Goal: Use online tool/utility: Utilize a website feature to perform a specific function

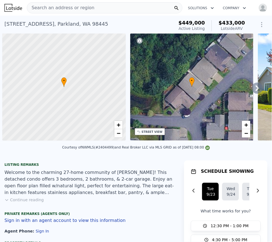
scroll to position [0, 2]
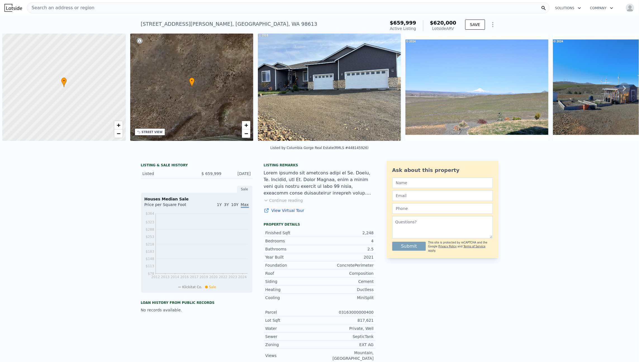
scroll to position [0, 2]
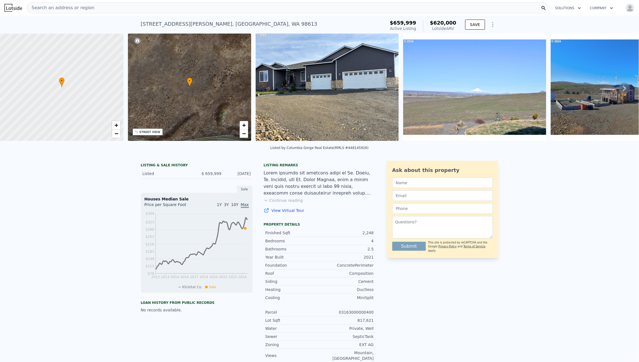
click at [621, 12] on div "Solutions Company Open main menu Open user menu" at bounding box center [592, 8] width 85 height 10
click at [626, 7] on img "button" at bounding box center [630, 7] width 9 height 9
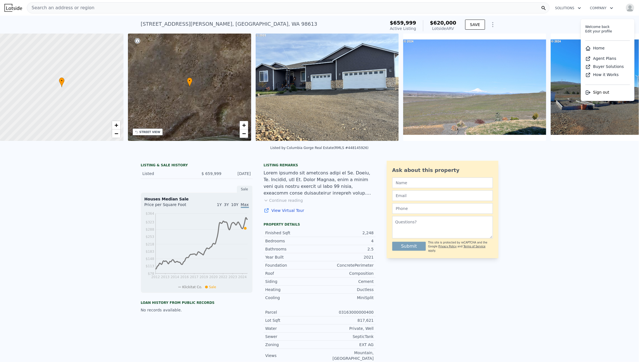
click at [596, 47] on link "Home" at bounding box center [594, 48] width 19 height 4
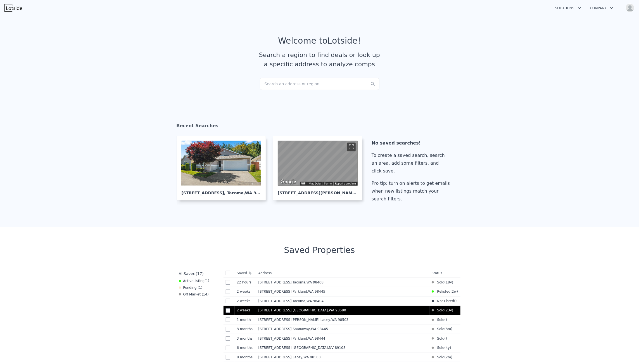
click at [332, 313] on td "29319 3rd Ave S , Pierce County , WA 98580" at bounding box center [342, 310] width 173 height 9
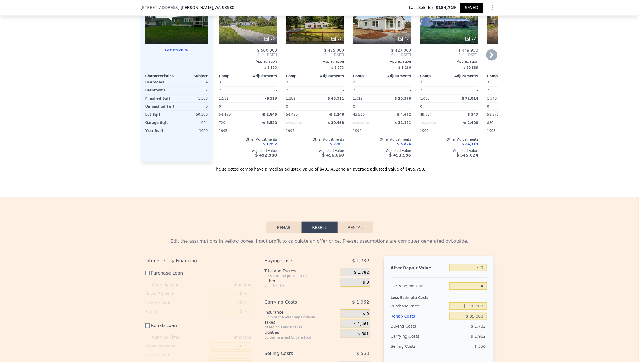
scroll to position [632, 0]
click at [476, 271] on input "$ 0" at bounding box center [467, 267] width 37 height 7
type input "$ 4,750"
type input "-$ 404,809"
type input "$ 47,500"
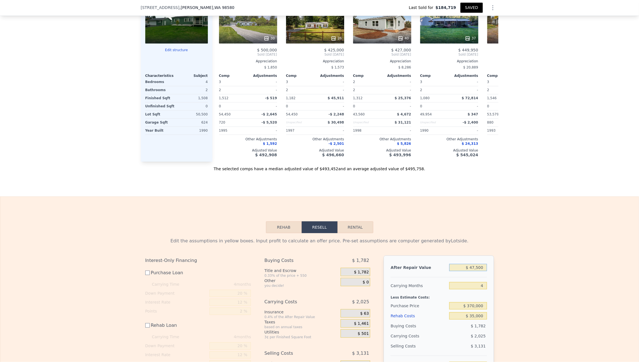
type input "-$ 364,438"
type input "$ 475,000"
type input "$ 39,266"
click at [460, 289] on input "4" at bounding box center [467, 285] width 37 height 7
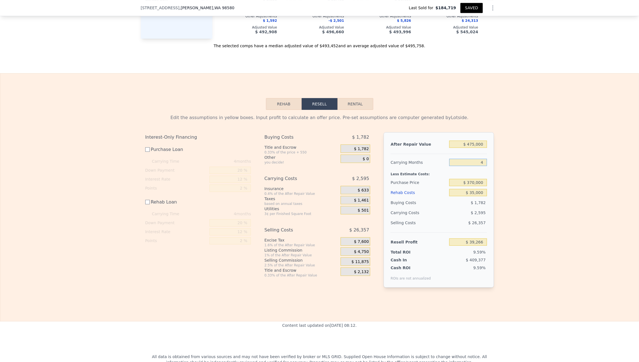
scroll to position [755, 0]
click at [471, 148] on input "$ 475,000" at bounding box center [467, 143] width 37 height 7
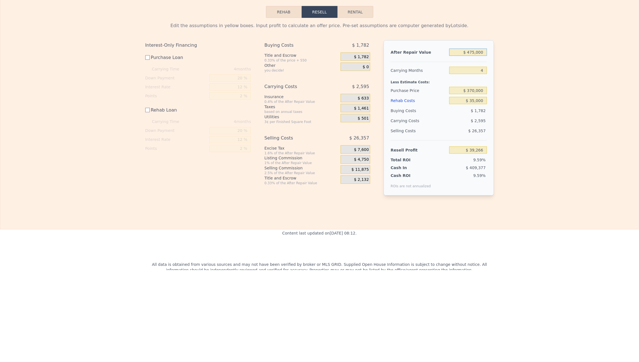
type input "$ 45,000"
type input "-$ 366,799"
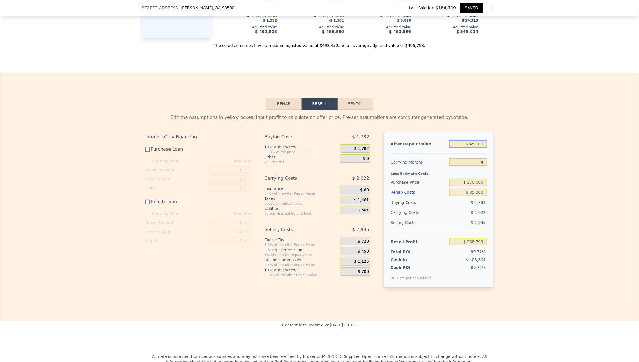
type input "$ 495,000"
type input "$ 58,153"
type input "$ 495,000"
click at [470, 186] on input "$ 370,000" at bounding box center [467, 182] width 37 height 7
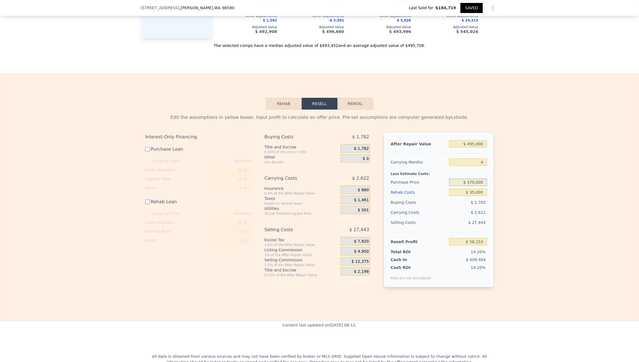
click at [470, 186] on input "$ 370,000" at bounding box center [467, 182] width 37 height 7
type input "$ 365,000"
click at [482, 196] on input "$ 35,000" at bounding box center [467, 192] width 37 height 7
type input "$ 63,170"
click at [482, 186] on input "$ 365,000" at bounding box center [467, 182] width 37 height 7
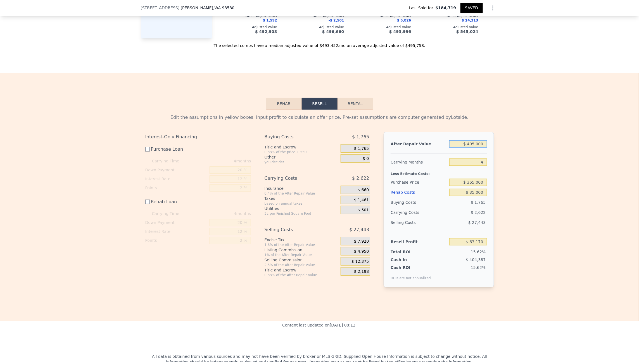
click at [480, 148] on input "$ 495,000" at bounding box center [467, 143] width 37 height 7
click at [482, 196] on input "$ 35,000" at bounding box center [467, 192] width 37 height 7
click at [469, 9] on button "SAVED" at bounding box center [471, 8] width 22 height 10
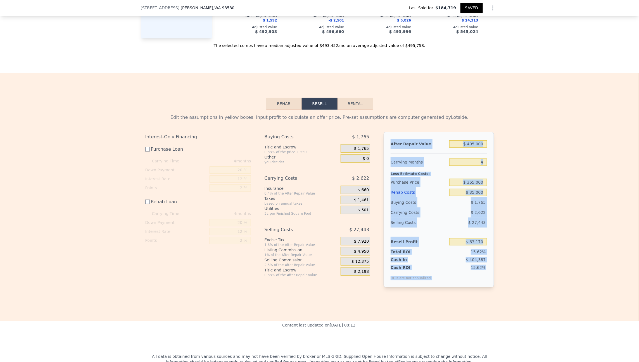
drag, startPoint x: 388, startPoint y: 153, endPoint x: 484, endPoint y: 278, distance: 158.2
click at [484, 278] on div "After Repair Value $ 495,000 Carrying Months 4 Less Estimate Costs: Purchase Pr…" at bounding box center [439, 209] width 110 height 155
copy div "After Repair Value Carrying Months Less Estimate Costs: Purchase Price Rehab Co…"
